Goal: Task Accomplishment & Management: Manage account settings

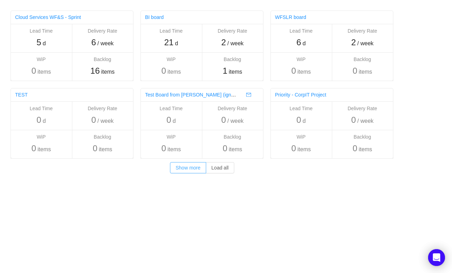
click at [194, 169] on button "Show more" at bounding box center [188, 167] width 36 height 11
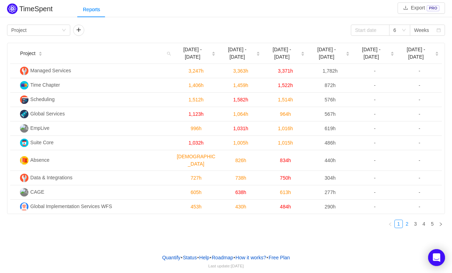
click at [405, 220] on link "2" at bounding box center [407, 224] width 8 height 8
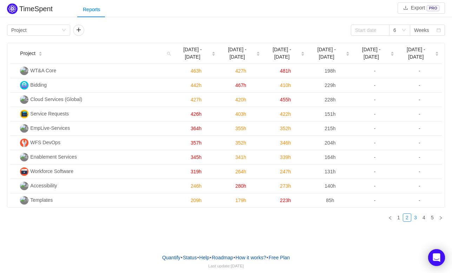
click at [415, 214] on link "3" at bounding box center [416, 218] width 8 height 8
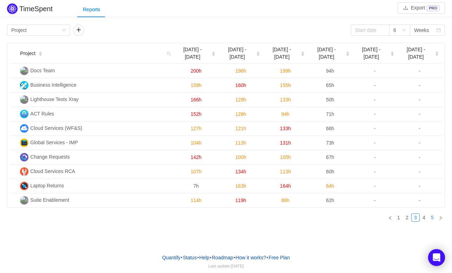
click at [429, 214] on link "5" at bounding box center [433, 218] width 8 height 8
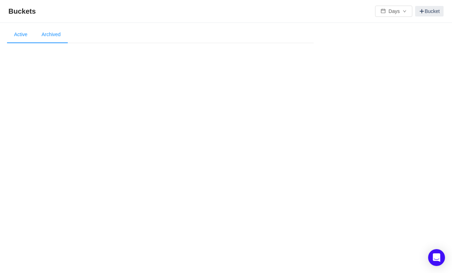
click at [43, 33] on li "Archived" at bounding box center [50, 34] width 33 height 17
click at [18, 32] on li "Active" at bounding box center [20, 34] width 27 height 17
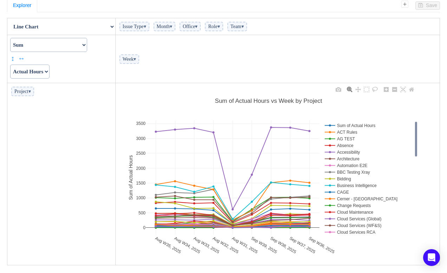
scroll to position [62, 0]
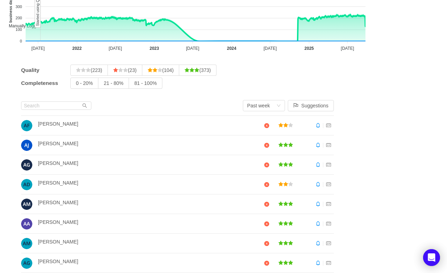
scroll to position [125, 0]
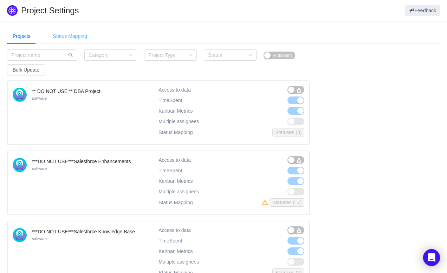
click at [70, 38] on div "Status Mapping" at bounding box center [69, 36] width 45 height 16
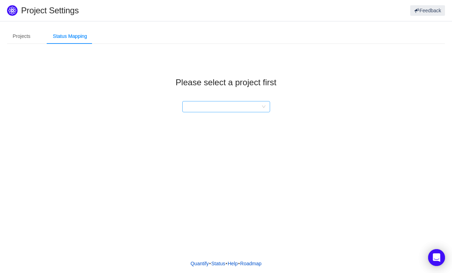
click at [242, 103] on div at bounding box center [224, 107] width 75 height 11
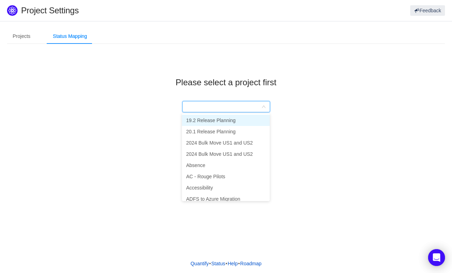
click at [216, 124] on li "19.2 Release Planning" at bounding box center [226, 120] width 88 height 11
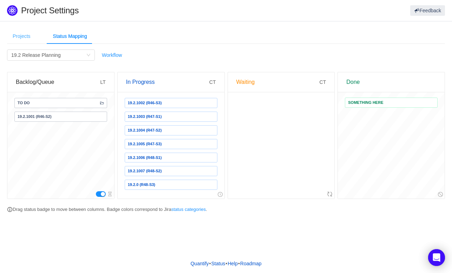
click at [30, 40] on div "Projects" at bounding box center [21, 36] width 29 height 16
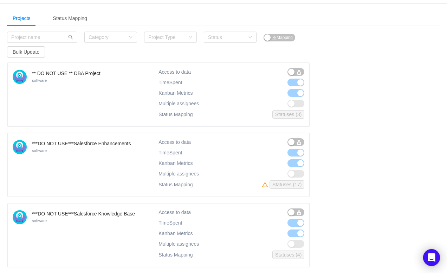
scroll to position [35, 0]
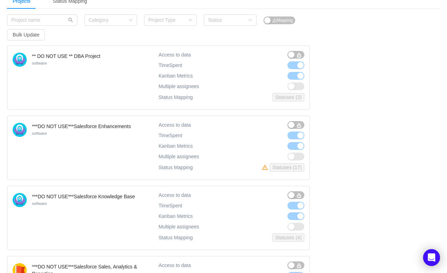
click at [297, 78] on span at bounding box center [295, 76] width 17 height 8
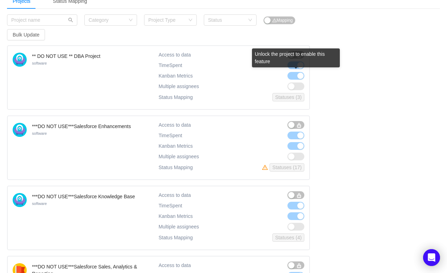
click at [288, 65] on div "Unlock the project to enable this feature" at bounding box center [296, 57] width 88 height 19
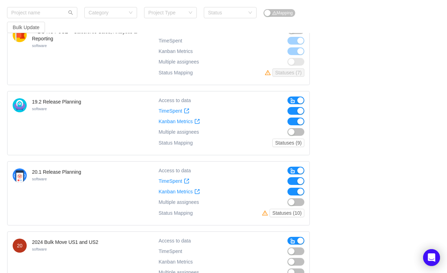
scroll to position [281, 0]
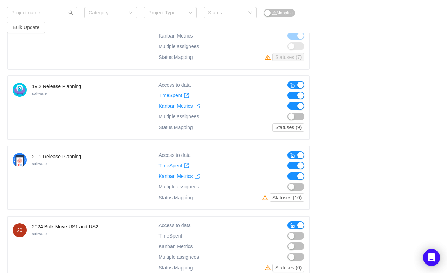
click at [299, 83] on button "button" at bounding box center [295, 85] width 17 height 8
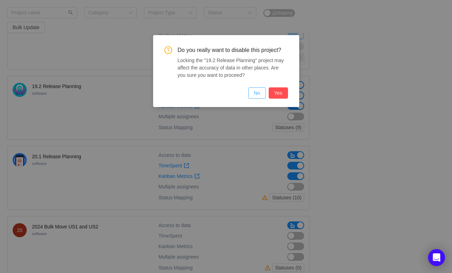
click at [256, 92] on button "No" at bounding box center [257, 93] width 18 height 11
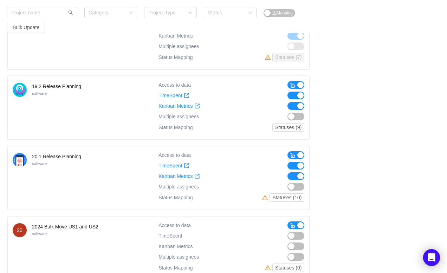
scroll to position [316, 0]
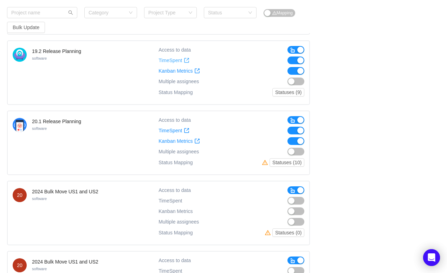
click at [167, 61] on span "TimeSpent" at bounding box center [170, 61] width 24 height 6
click at [293, 51] on span "button" at bounding box center [293, 50] width 6 height 6
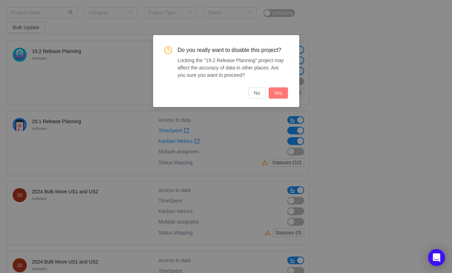
click at [281, 90] on button "Yes" at bounding box center [278, 93] width 19 height 11
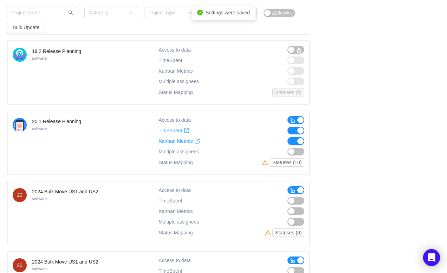
click at [172, 131] on span "TimeSpent" at bounding box center [170, 131] width 24 height 6
click at [171, 141] on span "Kanban Metrics" at bounding box center [175, 141] width 34 height 6
click at [302, 117] on button "button" at bounding box center [295, 120] width 17 height 8
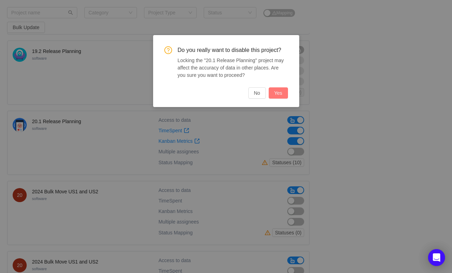
click at [275, 93] on button "Yes" at bounding box center [278, 93] width 19 height 11
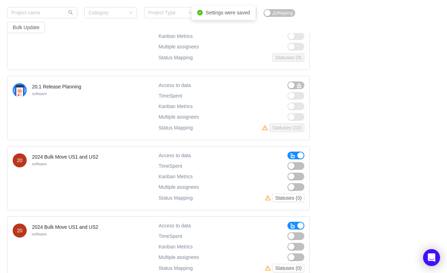
scroll to position [351, 0]
click at [297, 157] on button "button" at bounding box center [295, 155] width 17 height 8
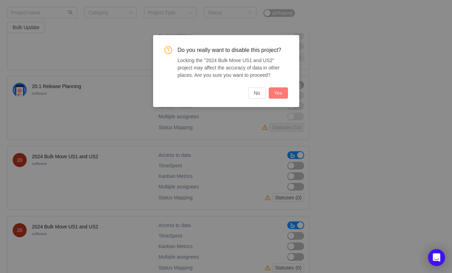
click at [279, 94] on button "Yes" at bounding box center [278, 93] width 19 height 11
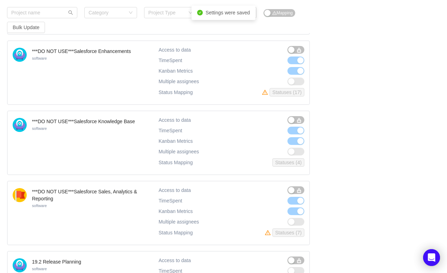
scroll to position [0, 0]
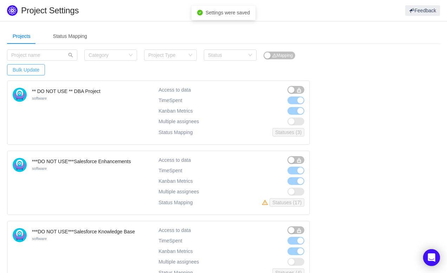
click at [31, 75] on button "Bulk Update" at bounding box center [26, 69] width 38 height 11
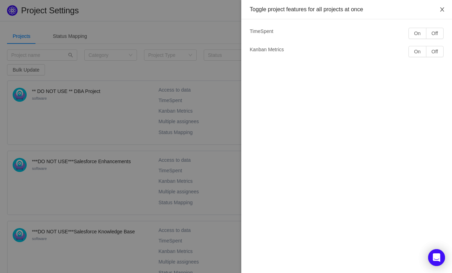
click at [440, 9] on icon "icon: close" at bounding box center [443, 10] width 6 height 6
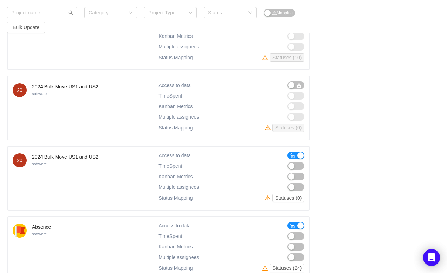
scroll to position [422, 0]
click at [304, 153] on button "button" at bounding box center [295, 155] width 17 height 8
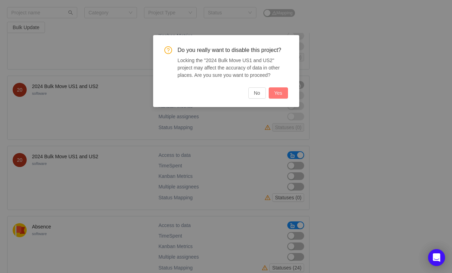
click at [278, 94] on button "Yes" at bounding box center [278, 93] width 19 height 11
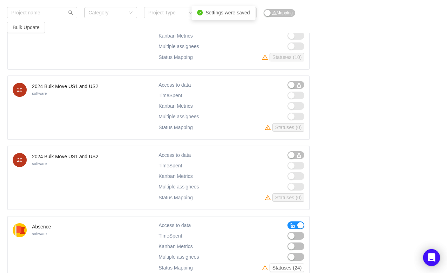
click at [299, 226] on button "button" at bounding box center [295, 226] width 17 height 8
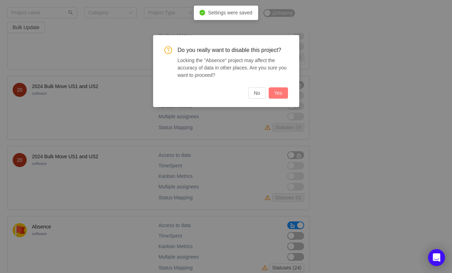
click at [282, 95] on button "Yes" at bounding box center [278, 93] width 19 height 11
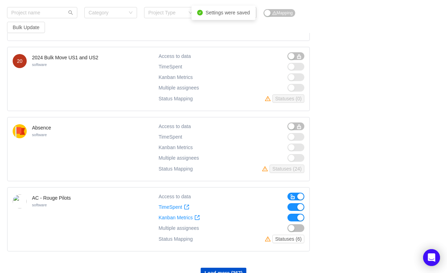
scroll to position [551, 0]
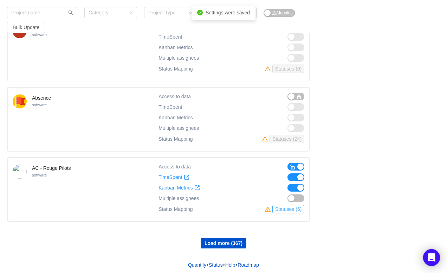
click at [286, 207] on button "Statuses (6)" at bounding box center [288, 209] width 32 height 8
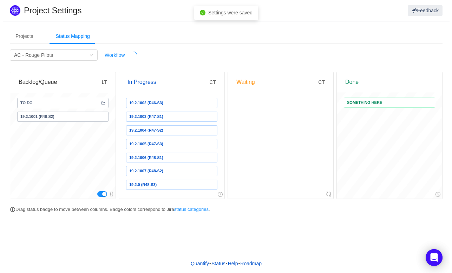
scroll to position [0, 0]
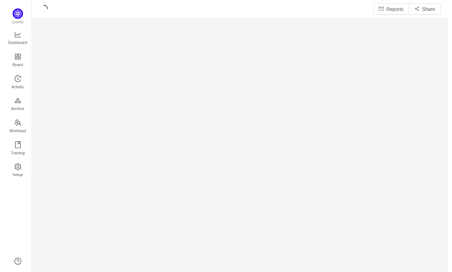
scroll to position [263, 403]
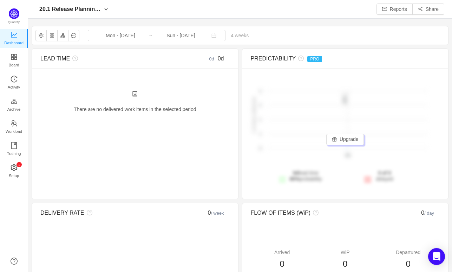
scroll to position [261, 408]
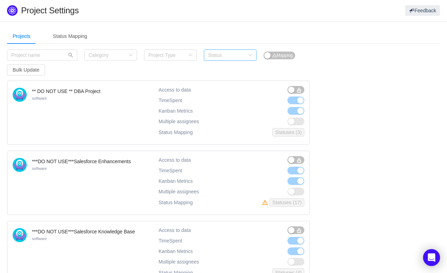
click at [218, 54] on div "Status" at bounding box center [226, 55] width 37 height 7
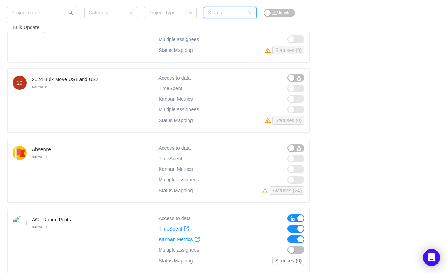
scroll to position [551, 0]
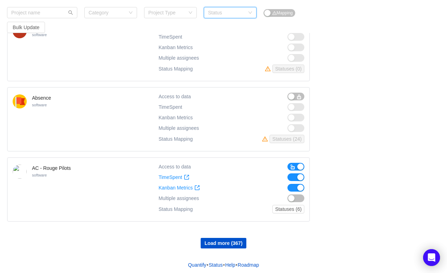
click at [303, 166] on button "button" at bounding box center [295, 167] width 17 height 8
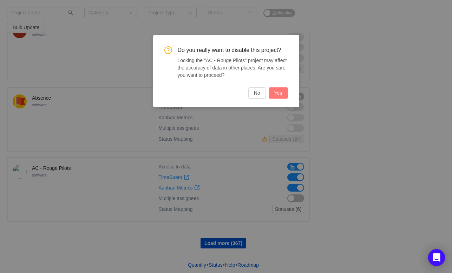
click at [282, 96] on button "Yes" at bounding box center [278, 93] width 19 height 11
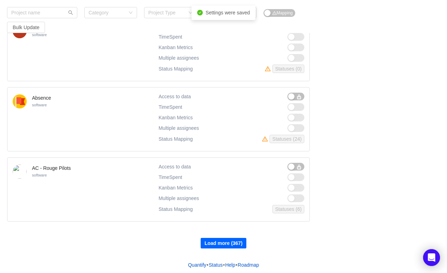
click at [236, 239] on button "Load more (367)" at bounding box center [224, 243] width 46 height 11
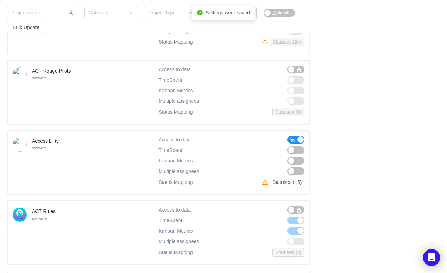
scroll to position [656, 0]
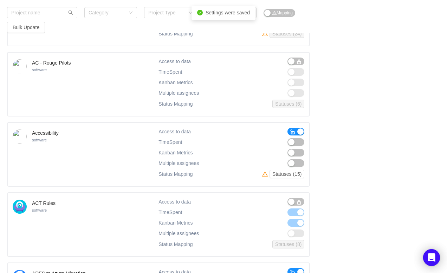
click at [303, 129] on button "button" at bounding box center [295, 132] width 17 height 8
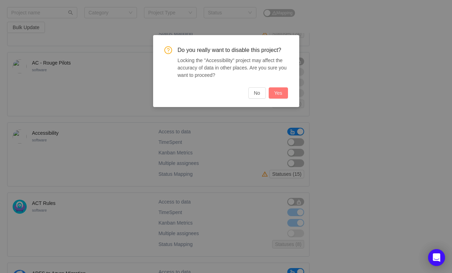
click at [275, 93] on button "Yes" at bounding box center [278, 93] width 19 height 11
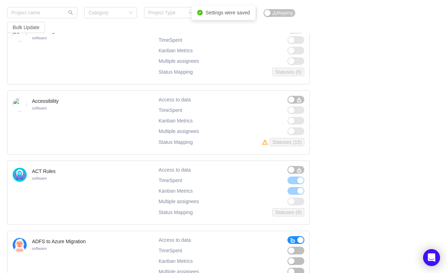
scroll to position [726, 0]
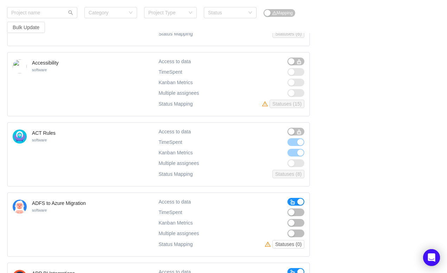
click at [294, 200] on span "button" at bounding box center [293, 203] width 6 height 6
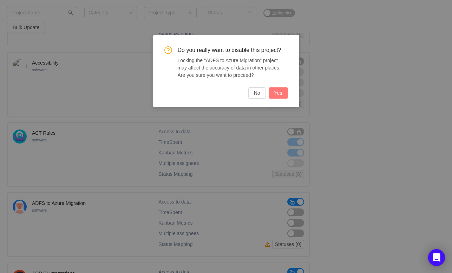
click at [276, 90] on button "Yes" at bounding box center [278, 93] width 19 height 11
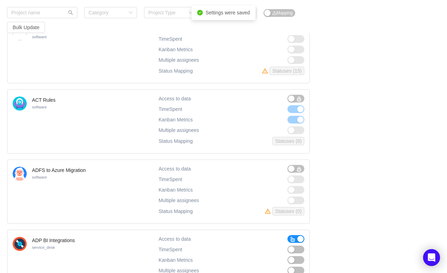
scroll to position [797, 0]
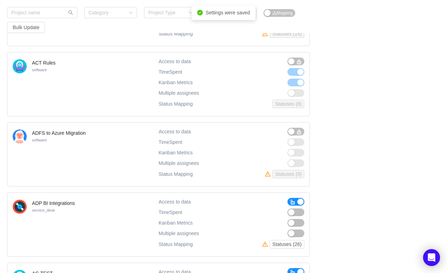
click at [296, 200] on button "button" at bounding box center [295, 202] width 17 height 8
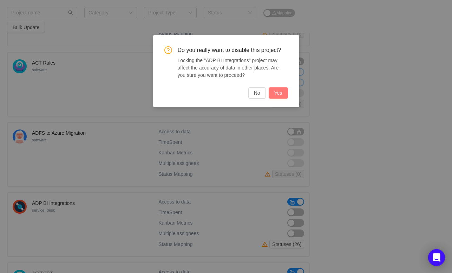
click at [277, 95] on button "Yes" at bounding box center [278, 93] width 19 height 11
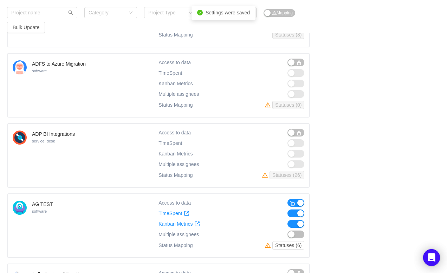
scroll to position [867, 0]
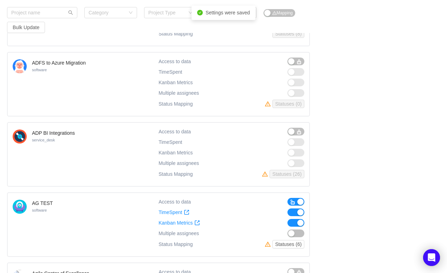
click at [296, 199] on button "button" at bounding box center [295, 202] width 17 height 8
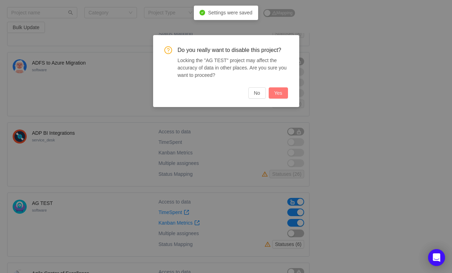
click at [281, 98] on button "Yes" at bounding box center [278, 93] width 19 height 11
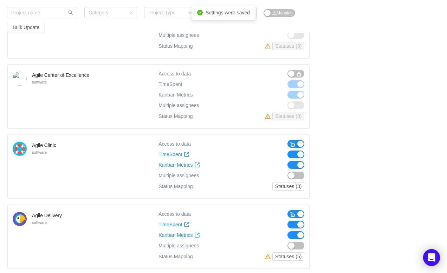
scroll to position [1148, 0]
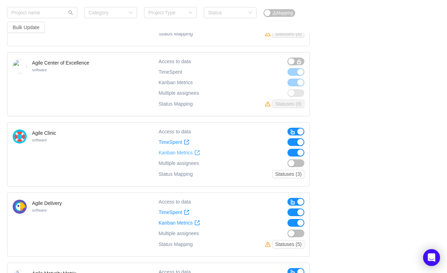
click at [172, 150] on span "Kanban Metrics" at bounding box center [175, 153] width 34 height 6
click at [298, 128] on button "button" at bounding box center [295, 132] width 17 height 8
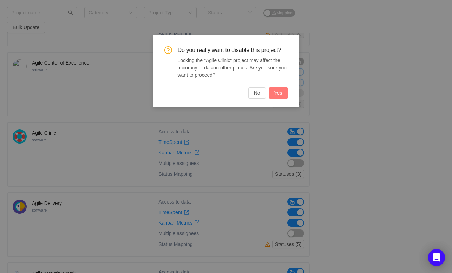
click at [279, 96] on button "Yes" at bounding box center [278, 93] width 19 height 11
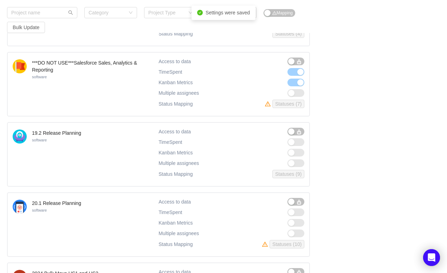
scroll to position [0, 0]
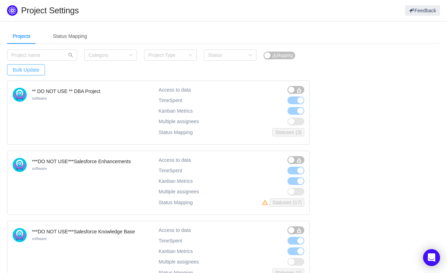
click at [34, 67] on button "Bulk Update" at bounding box center [26, 69] width 38 height 11
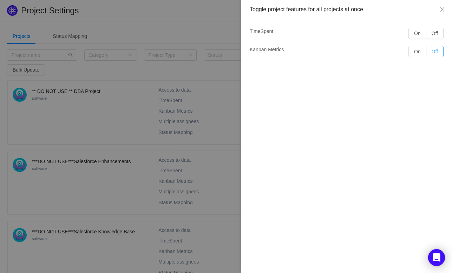
click at [438, 54] on button "Off" at bounding box center [435, 51] width 18 height 11
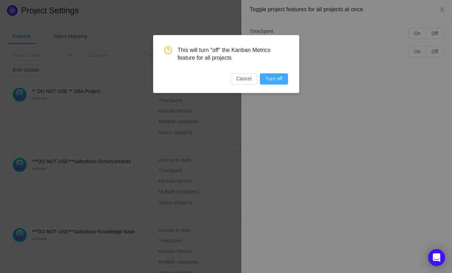
click at [276, 80] on button "Turn off" at bounding box center [274, 78] width 28 height 11
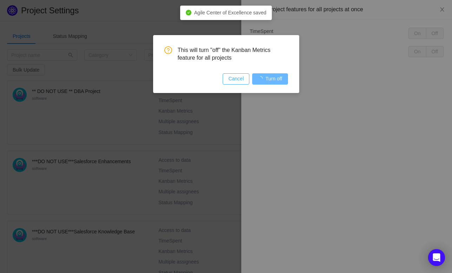
click at [231, 79] on button "Cancel" at bounding box center [236, 78] width 27 height 11
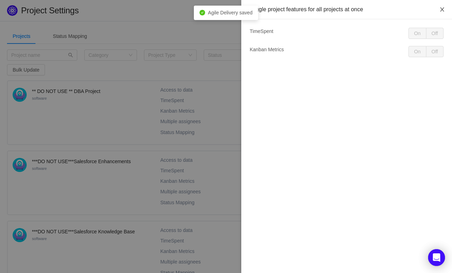
click at [443, 11] on icon "icon: close" at bounding box center [442, 9] width 4 height 4
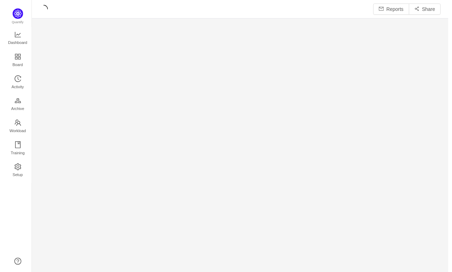
scroll to position [263, 403]
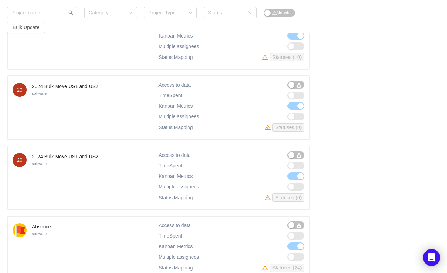
scroll to position [551, 0]
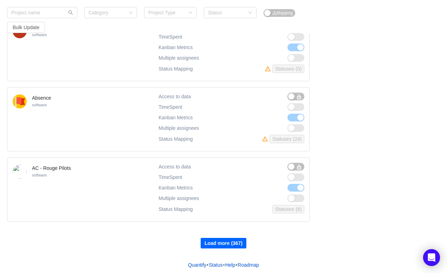
click at [220, 244] on button "Load more (367)" at bounding box center [224, 243] width 46 height 11
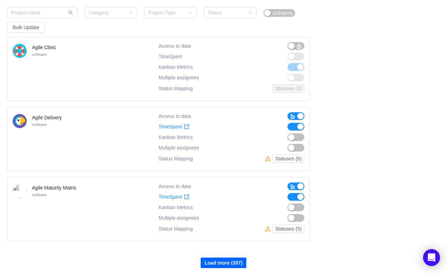
scroll to position [1252, 0]
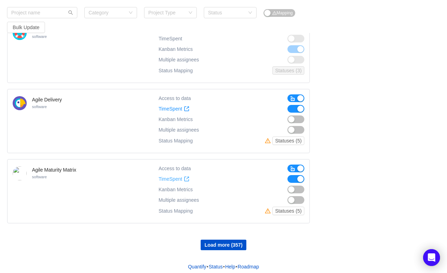
click at [172, 176] on span "TimeSpent" at bounding box center [170, 179] width 24 height 6
click at [227, 240] on button "Load more (357)" at bounding box center [224, 245] width 46 height 11
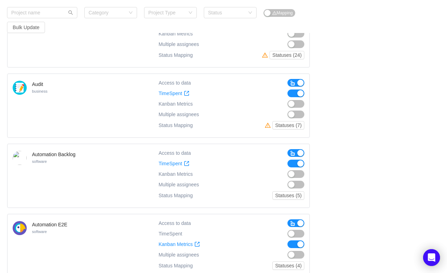
scroll to position [1952, 0]
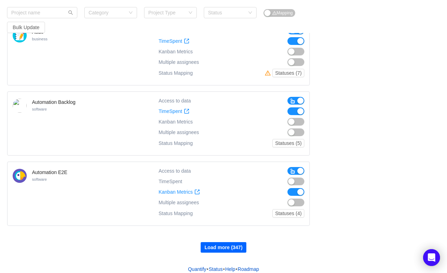
click at [235, 242] on button "Load more (347)" at bounding box center [224, 247] width 46 height 11
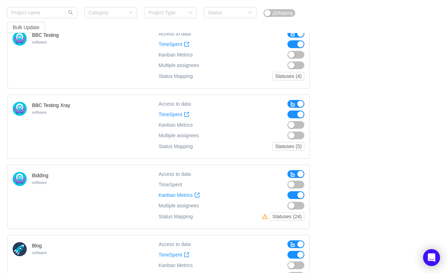
scroll to position [2303, 0]
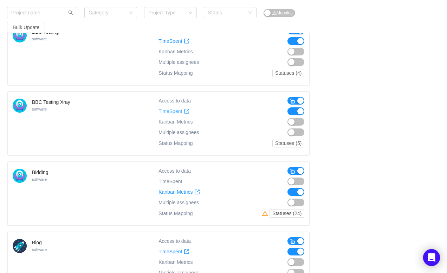
click at [171, 109] on span "TimeSpent" at bounding box center [170, 112] width 24 height 6
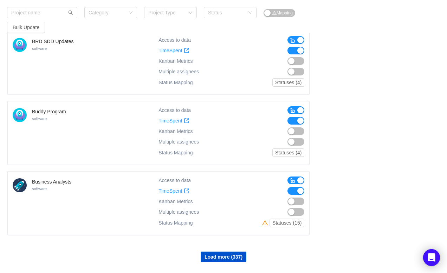
scroll to position [2652, 0]
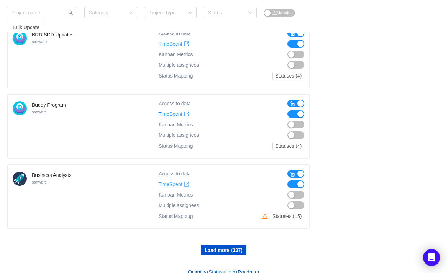
click at [170, 182] on span "TimeSpent" at bounding box center [170, 185] width 24 height 6
click at [226, 245] on button "Load more (337)" at bounding box center [224, 250] width 46 height 11
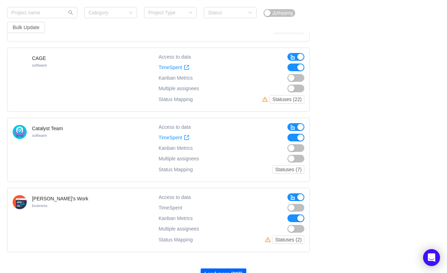
scroll to position [3352, 0]
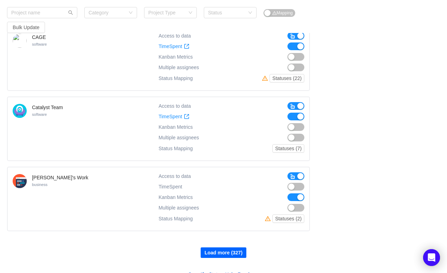
click at [217, 248] on button "Load more (327)" at bounding box center [224, 253] width 46 height 11
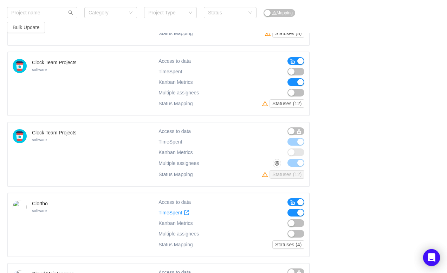
scroll to position [4053, 0]
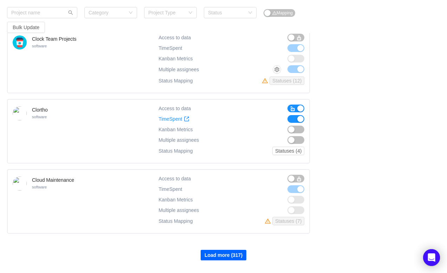
click at [220, 250] on button "Load more (317)" at bounding box center [224, 255] width 46 height 11
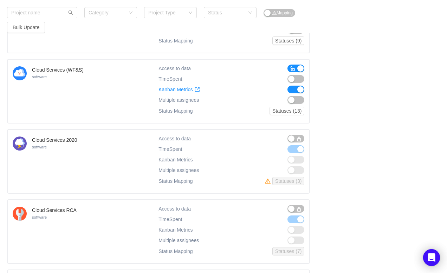
scroll to position [4370, 0]
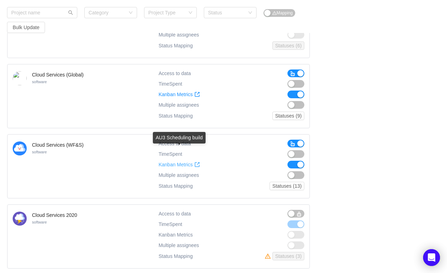
click at [176, 162] on span "Kanban Metrics" at bounding box center [175, 165] width 34 height 6
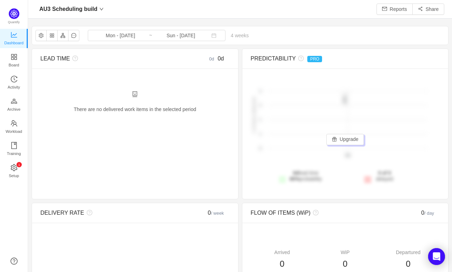
scroll to position [261, 408]
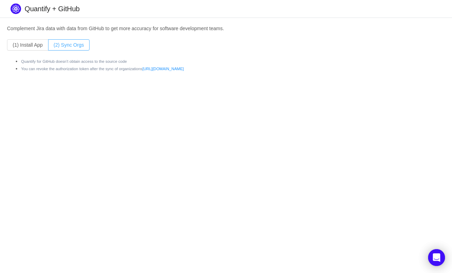
click at [70, 45] on button "(2) Sync Orgs" at bounding box center [68, 44] width 41 height 11
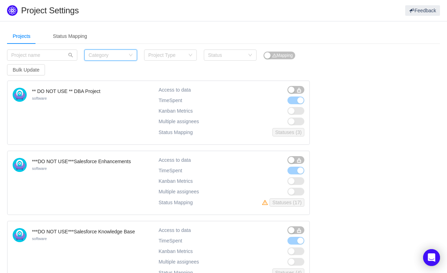
click at [130, 54] on icon "icon: down" at bounding box center [131, 55] width 4 height 4
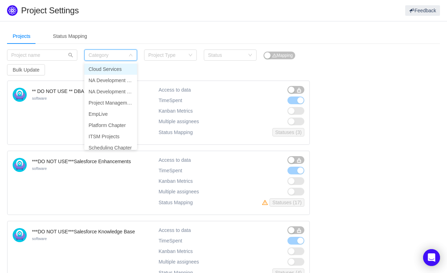
click at [130, 54] on icon "icon: down" at bounding box center [131, 55] width 4 height 4
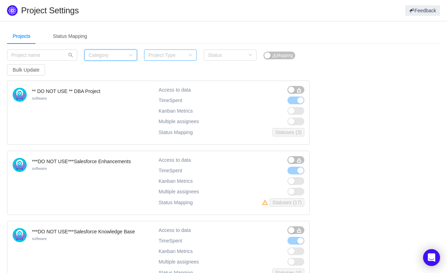
click at [168, 54] on div "Project Type" at bounding box center [166, 55] width 37 height 7
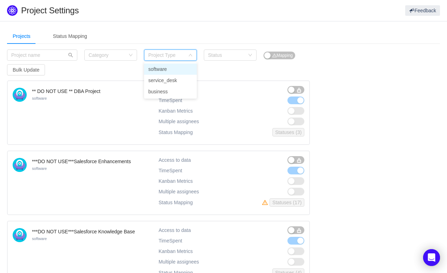
click at [156, 71] on li "software" at bounding box center [170, 69] width 53 height 11
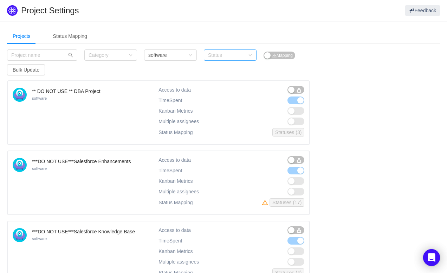
click at [244, 58] on div "Status" at bounding box center [226, 55] width 37 height 7
click at [216, 67] on li "Active" at bounding box center [230, 69] width 53 height 11
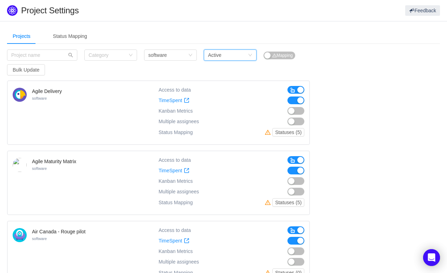
click at [122, 72] on div "Category Project Type software Status Active Mapping Bulk Update" at bounding box center [169, 63] width 325 height 26
click at [243, 55] on div "Status Active" at bounding box center [228, 55] width 40 height 11
click at [222, 79] on li "Disabled" at bounding box center [230, 80] width 53 height 11
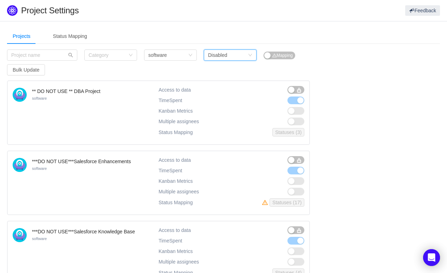
click at [231, 61] on div "Category Project Type software Status Disabled Mapping Bulk Update" at bounding box center [169, 63] width 325 height 26
click at [230, 58] on div "Status Disabled" at bounding box center [228, 55] width 40 height 11
click at [229, 72] on li "Active" at bounding box center [230, 69] width 53 height 11
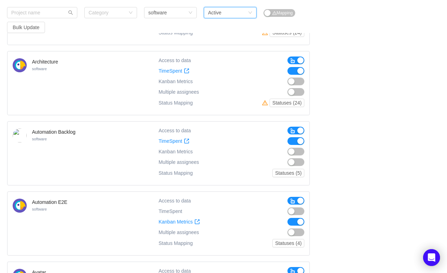
scroll to position [549, 0]
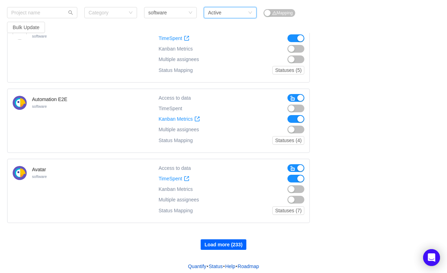
click at [231, 242] on button "Load more (233)" at bounding box center [224, 245] width 46 height 11
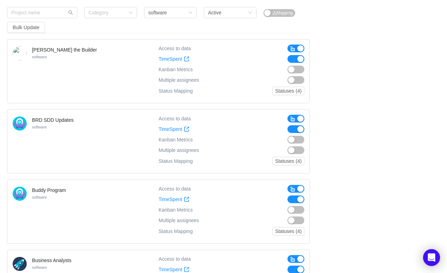
scroll to position [1249, 0]
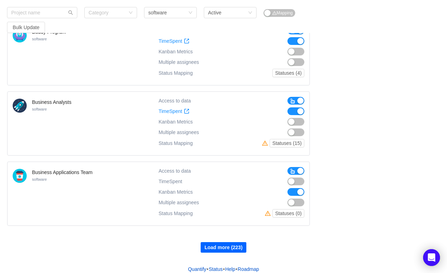
click at [225, 242] on button "Load more (223)" at bounding box center [224, 247] width 46 height 11
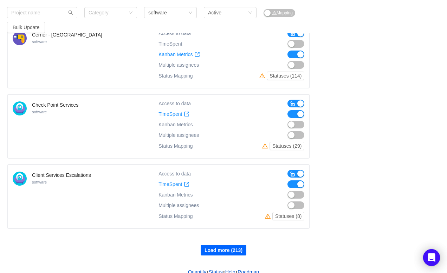
click at [226, 245] on button "Load more (213)" at bounding box center [224, 250] width 46 height 11
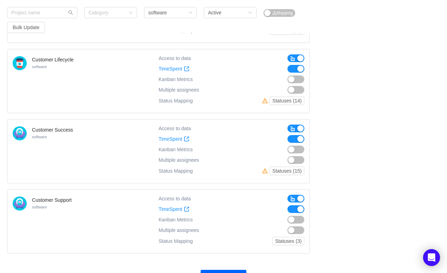
scroll to position [2649, 0]
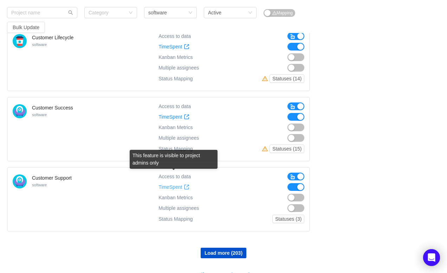
click at [168, 184] on span "TimeSpent" at bounding box center [170, 187] width 24 height 6
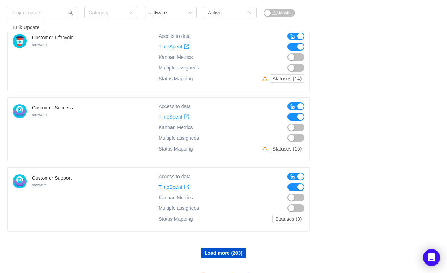
click at [174, 114] on span "TimeSpent" at bounding box center [170, 117] width 24 height 6
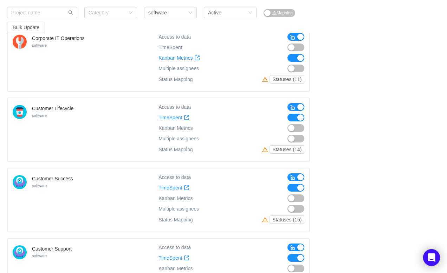
scroll to position [2474, 0]
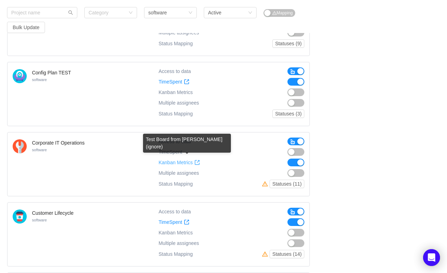
click at [169, 160] on span "Kanban Metrics" at bounding box center [175, 163] width 34 height 6
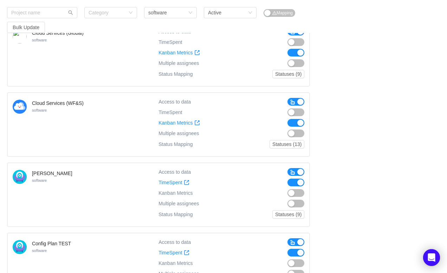
scroll to position [2298, 0]
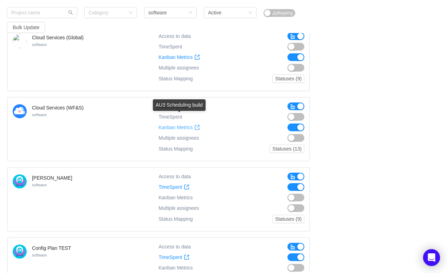
click at [173, 125] on span "Kanban Metrics" at bounding box center [175, 128] width 34 height 6
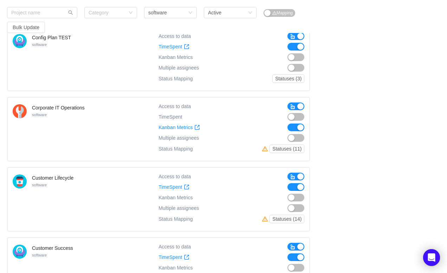
scroll to position [2649, 0]
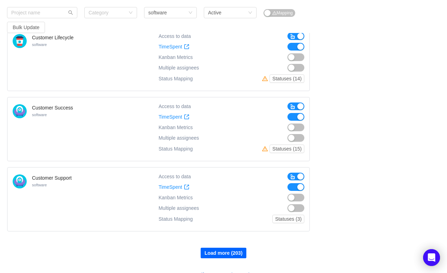
drag, startPoint x: 235, startPoint y: 239, endPoint x: 217, endPoint y: 215, distance: 30.4
click at [235, 248] on button "Load more (203)" at bounding box center [224, 253] width 46 height 11
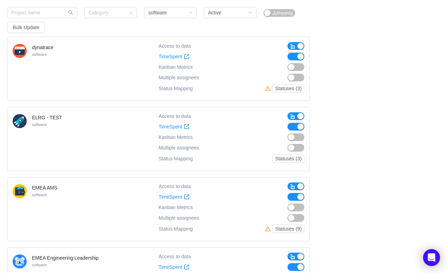
scroll to position [3317, 0]
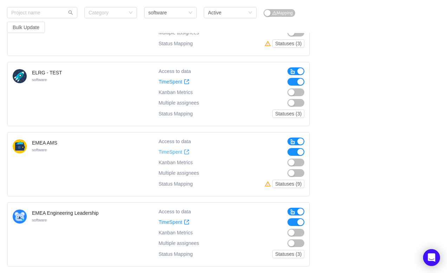
click at [171, 149] on span "TimeSpent" at bounding box center [170, 152] width 24 height 6
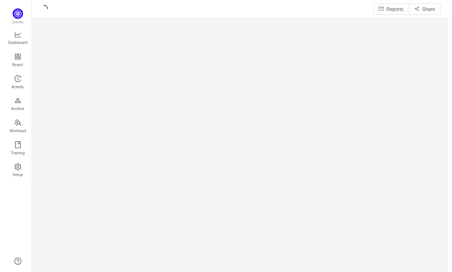
scroll to position [8, 9]
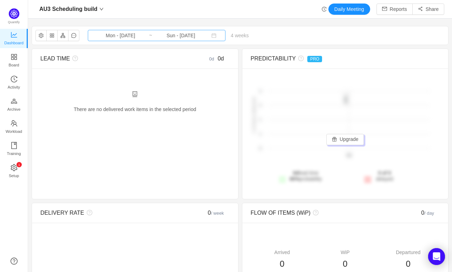
click at [178, 37] on input "Sun - [DATE]" at bounding box center [181, 36] width 57 height 8
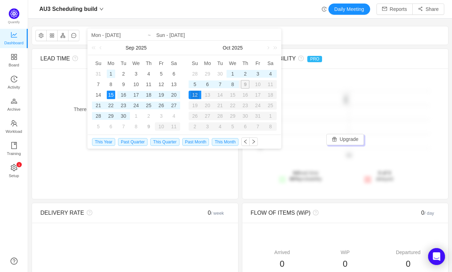
click at [112, 73] on div "1" at bounding box center [111, 74] width 8 height 8
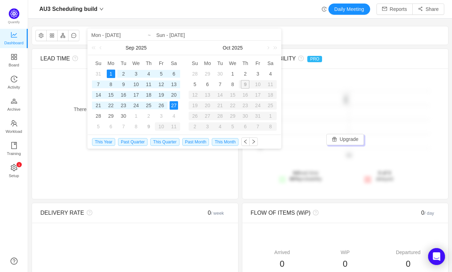
click at [174, 103] on div "27" at bounding box center [174, 105] width 8 height 8
type input "Mon - [DATE]"
type input "Sat - [DATE]"
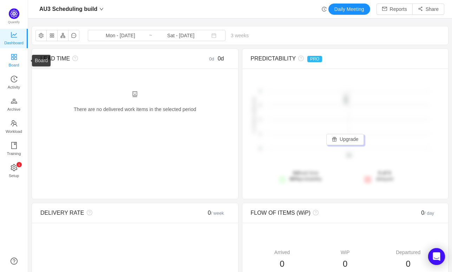
click at [13, 56] on icon "icon: appstore" at bounding box center [14, 57] width 6 height 6
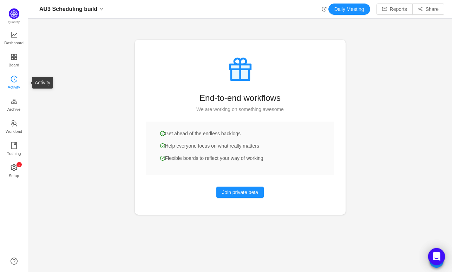
click at [11, 79] on icon "icon: history" at bounding box center [14, 79] width 7 height 7
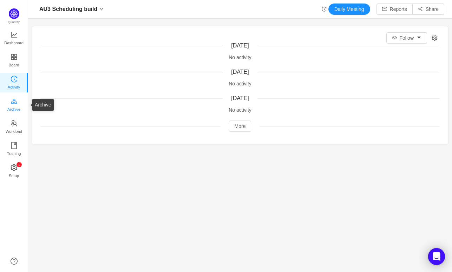
click at [13, 105] on span "Archive" at bounding box center [13, 109] width 13 height 14
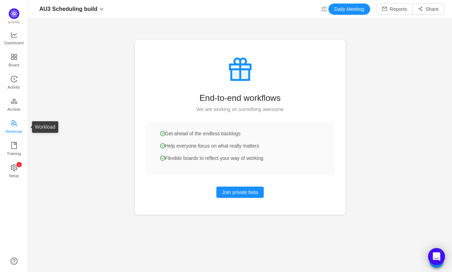
click at [13, 121] on icon "icon: team" at bounding box center [14, 123] width 7 height 7
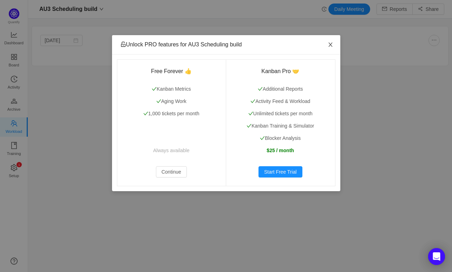
click at [332, 44] on icon "icon: close" at bounding box center [331, 45] width 6 height 6
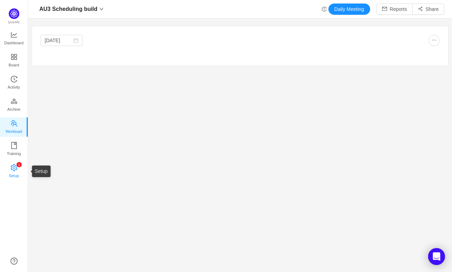
click at [14, 172] on span "Setup" at bounding box center [14, 176] width 10 height 14
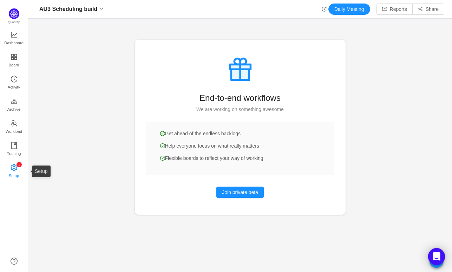
click at [17, 172] on span "Setup" at bounding box center [14, 176] width 10 height 14
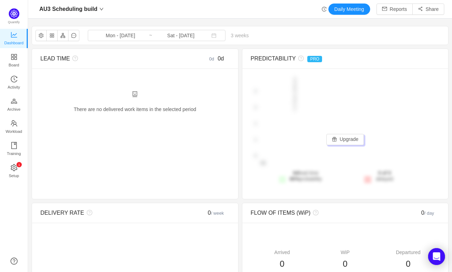
drag, startPoint x: 86, startPoint y: 105, endPoint x: 85, endPoint y: 100, distance: 5.0
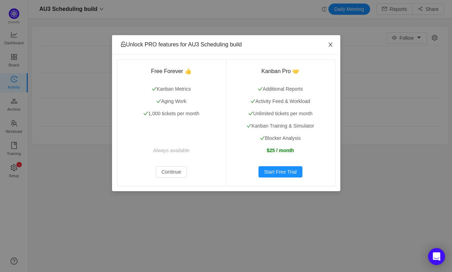
click at [330, 47] on icon "icon: close" at bounding box center [331, 45] width 6 height 6
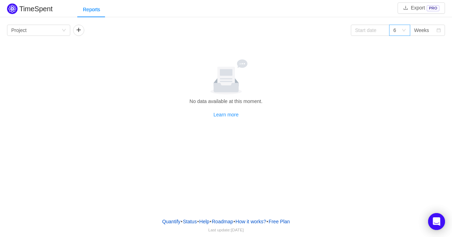
click at [406, 30] on icon "icon: down" at bounding box center [404, 30] width 4 height 4
click at [395, 114] on li "12" at bounding box center [399, 111] width 21 height 11
click at [165, 222] on link "Quantify" at bounding box center [171, 221] width 19 height 11
click at [166, 60] on div at bounding box center [226, 76] width 433 height 35
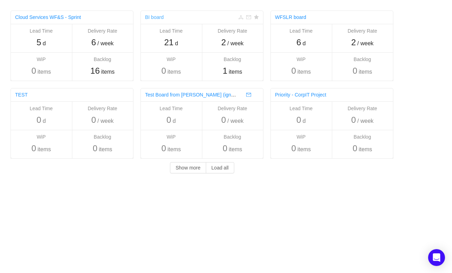
click at [156, 15] on link "BI board" at bounding box center [154, 17] width 19 height 6
click at [212, 169] on button "Load all" at bounding box center [220, 167] width 28 height 11
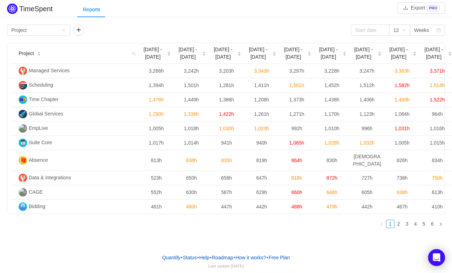
drag, startPoint x: 329, startPoint y: 212, endPoint x: 268, endPoint y: 212, distance: 60.4
click at [268, 212] on div "Project Jul 21 - 27 Jul 28 - Aug 3 Aug 4 - 10 Aug 11 - 17 Aug 18 - 24 Aug 25 - …" at bounding box center [226, 138] width 438 height 191
click at [204, 29] on div "Group by Project 12 Weeks" at bounding box center [226, 30] width 438 height 11
click at [405, 28] on icon "icon: down" at bounding box center [404, 30] width 4 height 4
click at [396, 65] on li "4" at bounding box center [399, 66] width 21 height 11
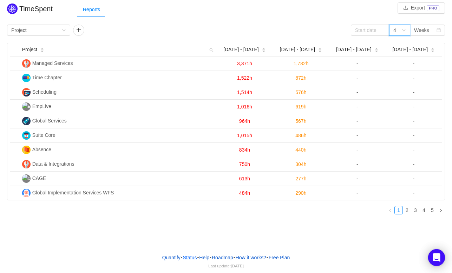
click at [186, 259] on link "Status" at bounding box center [190, 258] width 15 height 11
click at [252, 259] on button "How it works?" at bounding box center [250, 258] width 31 height 11
click at [406, 212] on link "2" at bounding box center [407, 211] width 8 height 8
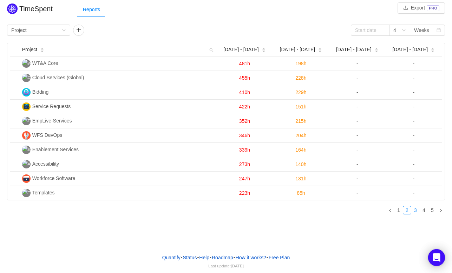
click at [417, 211] on link "3" at bounding box center [416, 211] width 8 height 8
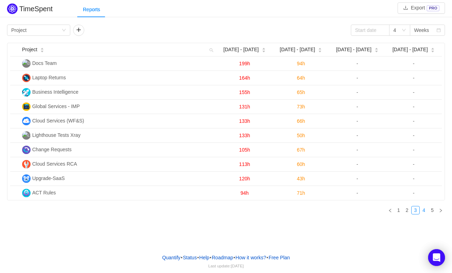
click at [423, 211] on link "4" at bounding box center [424, 211] width 8 height 8
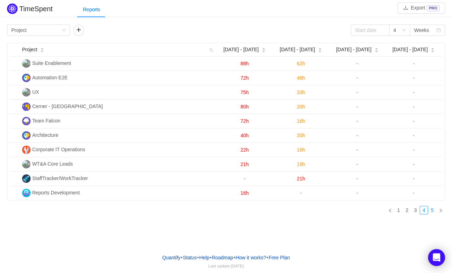
click at [432, 211] on link "5" at bounding box center [433, 211] width 8 height 8
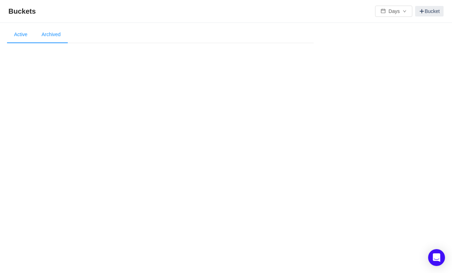
click at [54, 32] on li "Archived" at bounding box center [50, 34] width 33 height 17
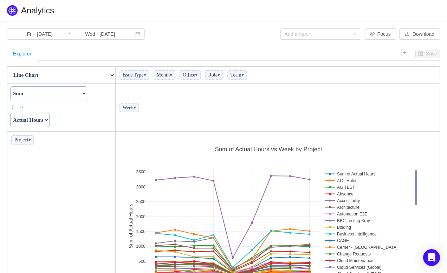
scroll to position [177, 320]
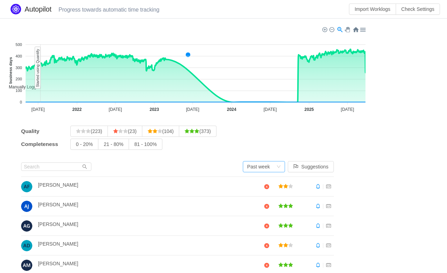
click at [270, 166] on div "Past week" at bounding box center [258, 167] width 23 height 11
click at [261, 192] on li "Past month" at bounding box center [268, 191] width 42 height 11
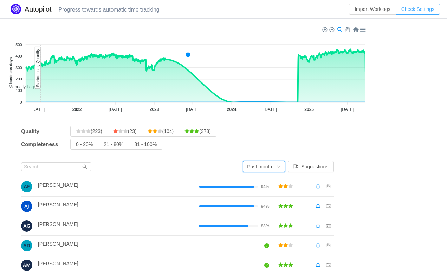
click at [411, 11] on button "Check Settings" at bounding box center [418, 9] width 44 height 11
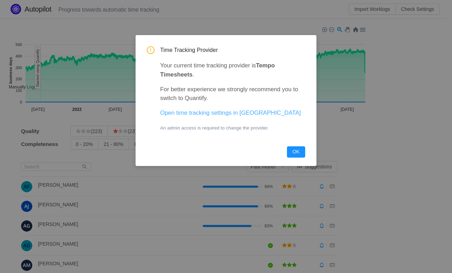
click at [206, 114] on link "Open time tracking settings in [GEOGRAPHIC_DATA]" at bounding box center [230, 113] width 141 height 7
